Goal: Obtain resource: Obtain resource

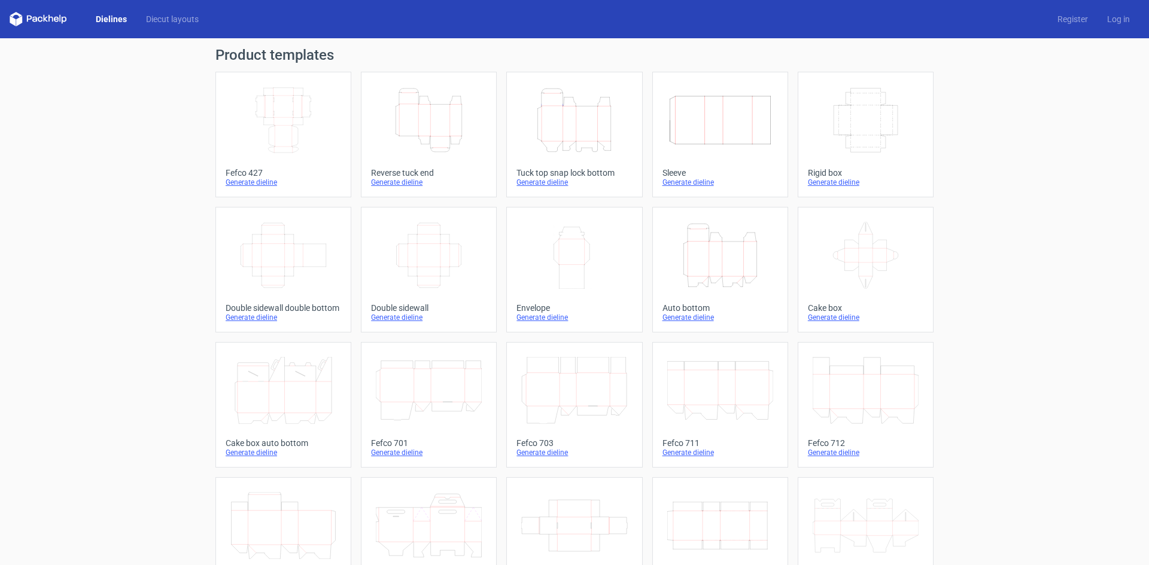
click at [543, 140] on icon "Height Depth Width" at bounding box center [574, 120] width 106 height 67
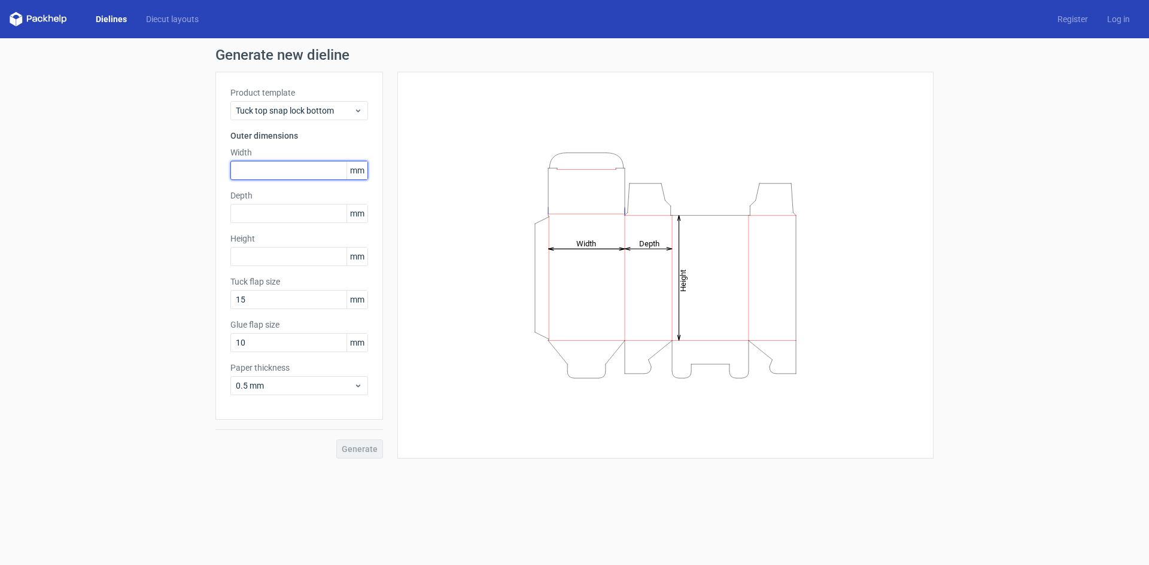
click at [288, 176] on input "text" at bounding box center [299, 170] width 138 height 19
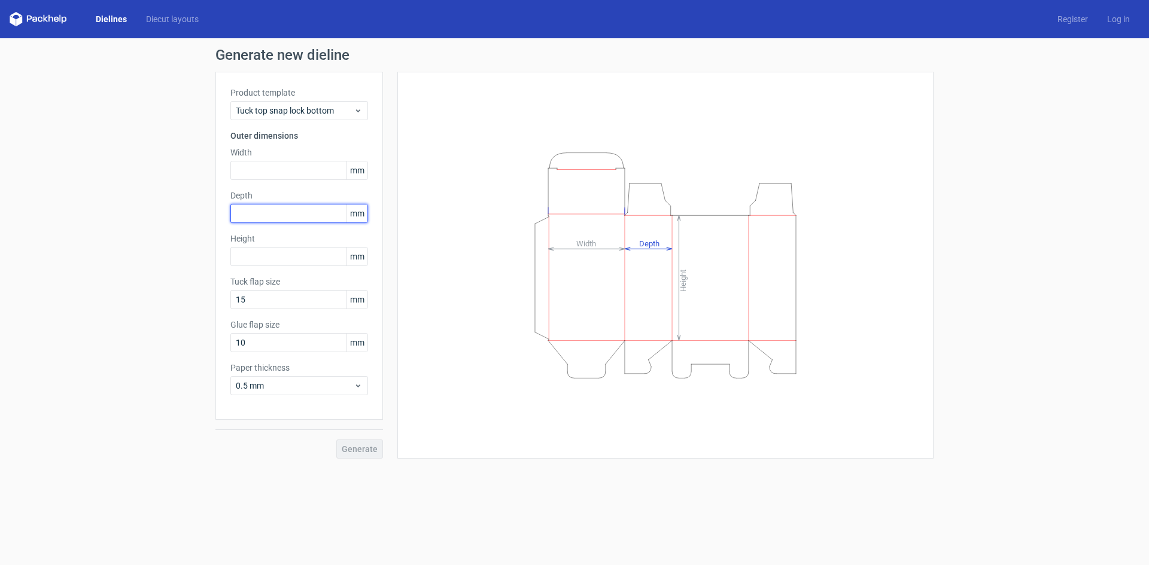
click at [306, 209] on input "text" at bounding box center [299, 213] width 138 height 19
click at [260, 252] on input "text" at bounding box center [299, 256] width 138 height 19
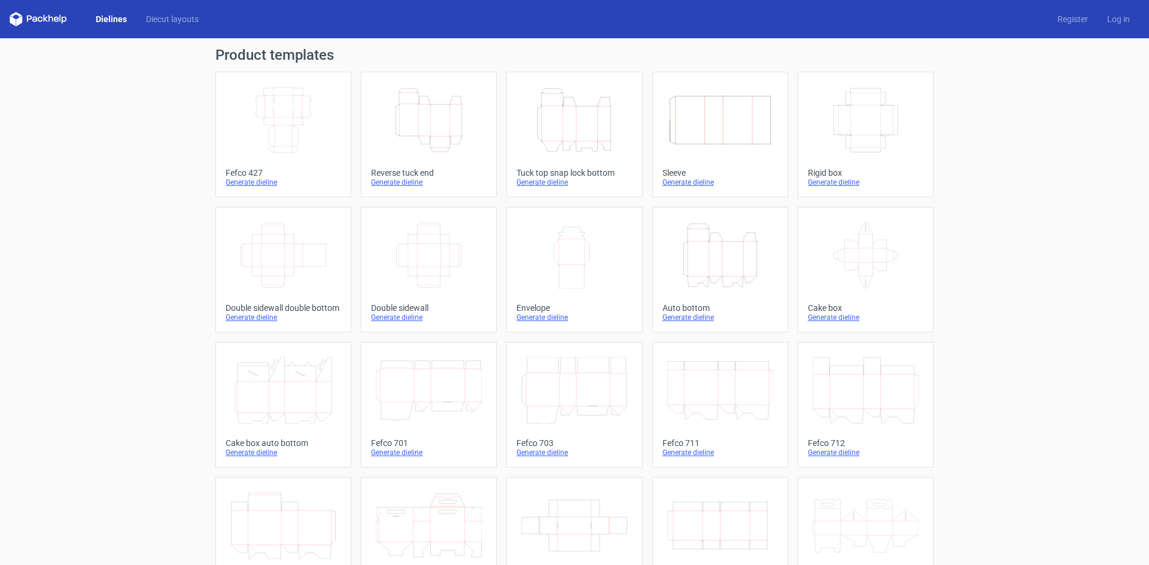
click at [699, 272] on icon "Height Depth Width" at bounding box center [720, 255] width 106 height 67
